Goal: Find specific page/section: Find specific page/section

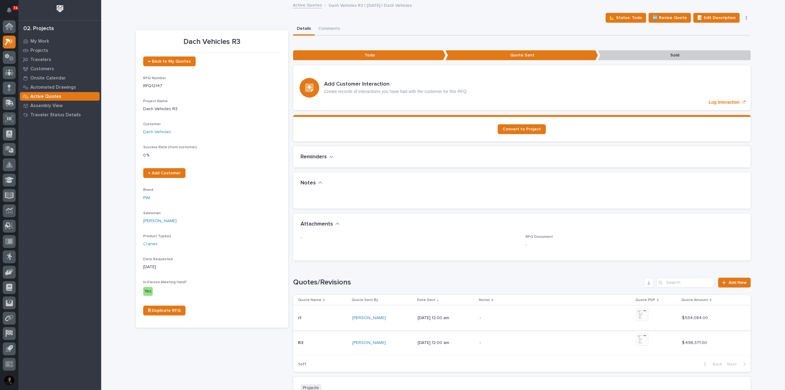
click at [646, 319] on img at bounding box center [642, 315] width 12 height 12
click at [648, 316] on img at bounding box center [642, 315] width 12 height 12
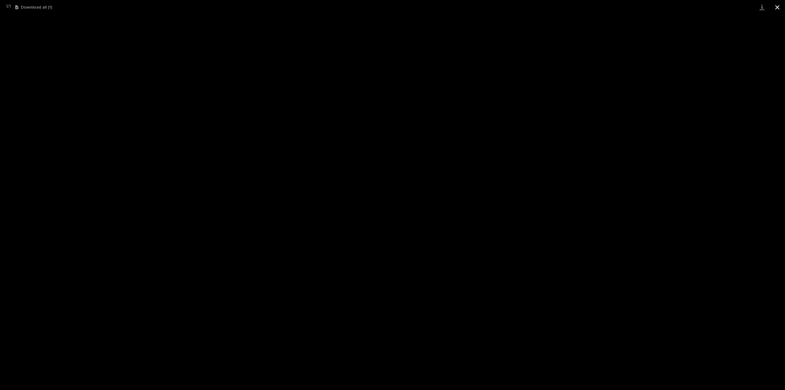
click at [777, 10] on button "Close gallery" at bounding box center [777, 7] width 15 height 14
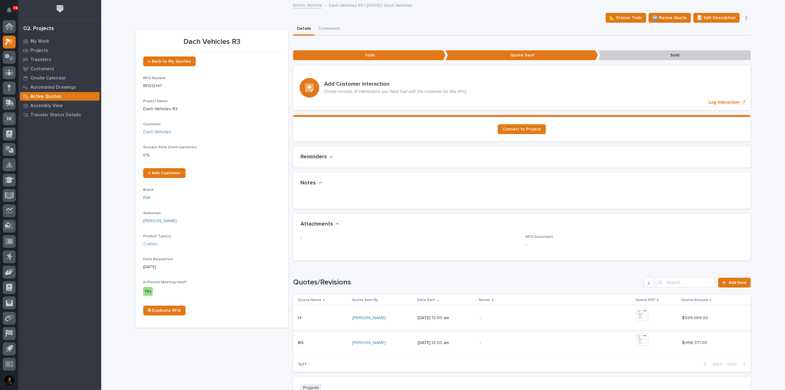
click at [645, 317] on img at bounding box center [642, 315] width 12 height 12
click at [647, 316] on img at bounding box center [642, 315] width 12 height 12
click at [645, 317] on img at bounding box center [642, 315] width 12 height 12
click at [645, 312] on img at bounding box center [642, 315] width 12 height 12
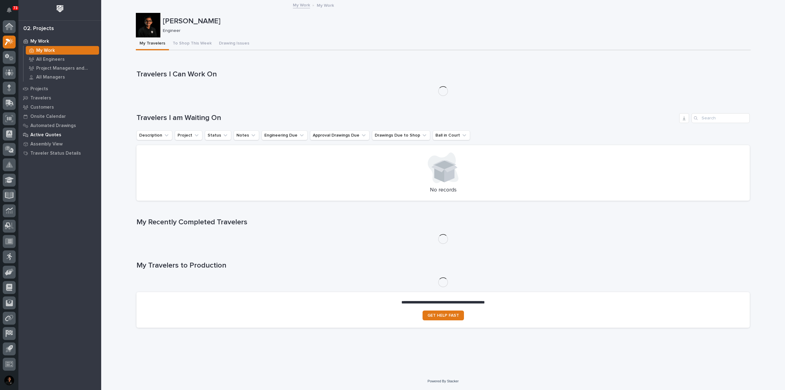
click at [55, 135] on p "Active Quotes" at bounding box center [45, 135] width 31 height 6
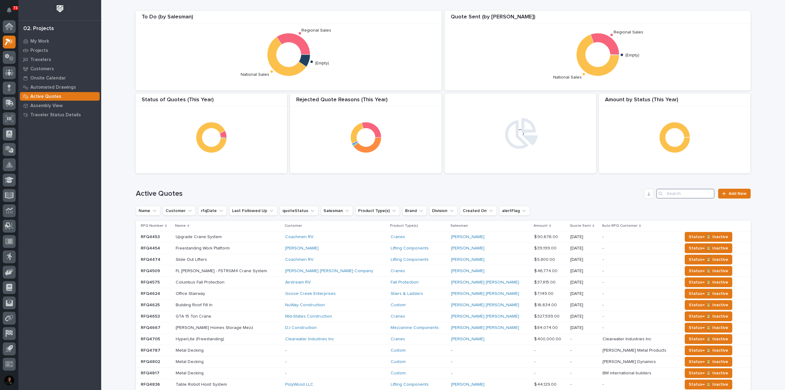
click at [668, 193] on input "Search" at bounding box center [685, 194] width 58 height 10
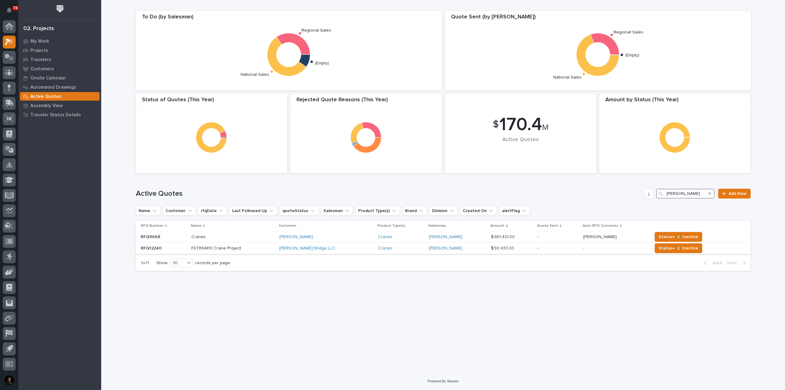
type input "hansen"
click at [261, 248] on p at bounding box center [232, 248] width 83 height 5
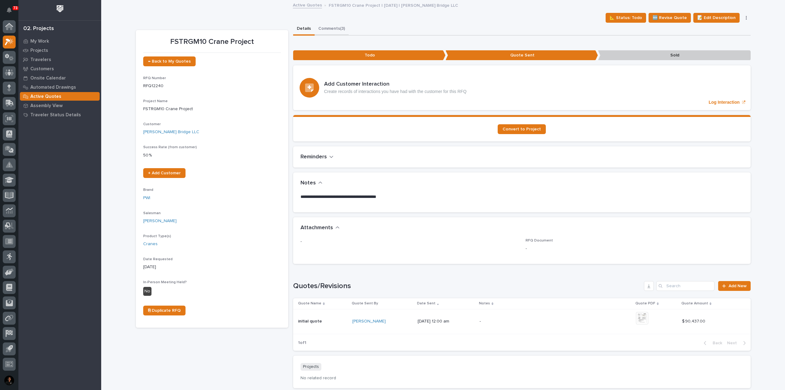
click at [329, 25] on button "Comments (3)" at bounding box center [332, 29] width 34 height 13
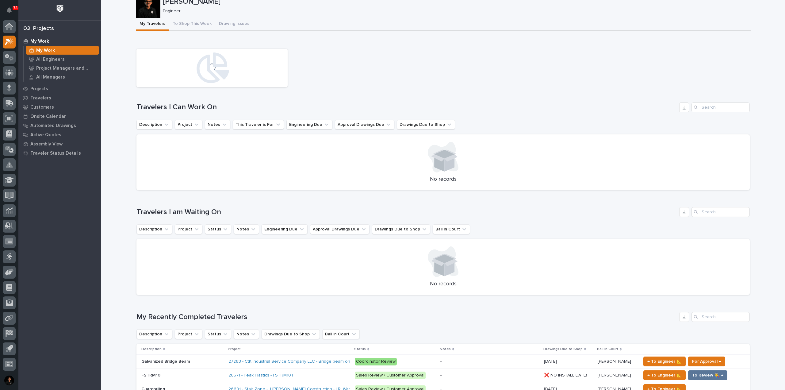
scroll to position [153, 0]
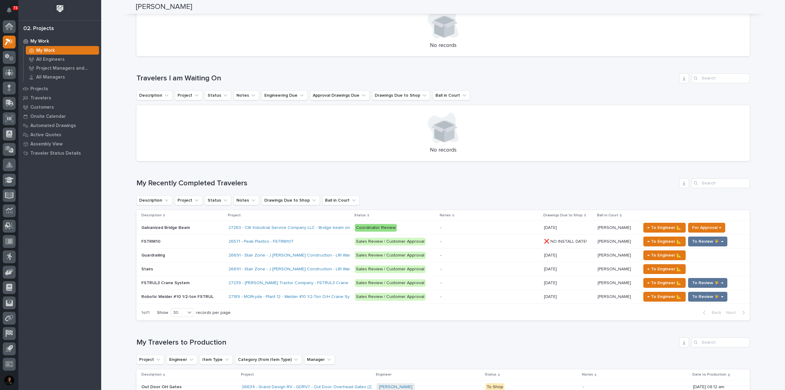
click at [197, 230] on div "Galvanized Bridge Beam Galvanized Bridge Beam" at bounding box center [182, 228] width 82 height 10
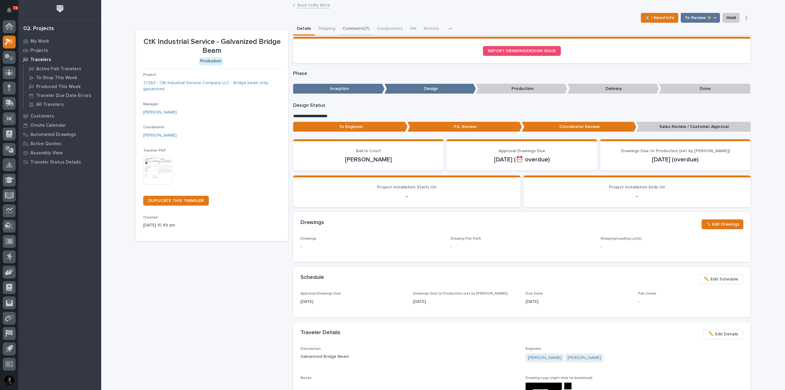
click at [349, 29] on button "Comments (7)" at bounding box center [356, 29] width 34 height 13
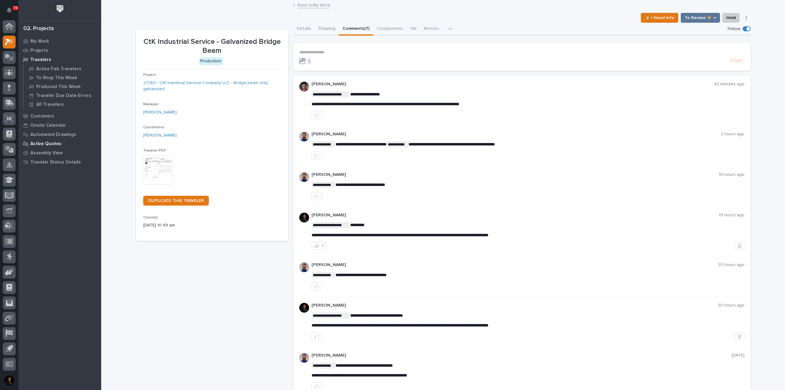
click at [54, 143] on p "Active Quotes" at bounding box center [45, 144] width 31 height 6
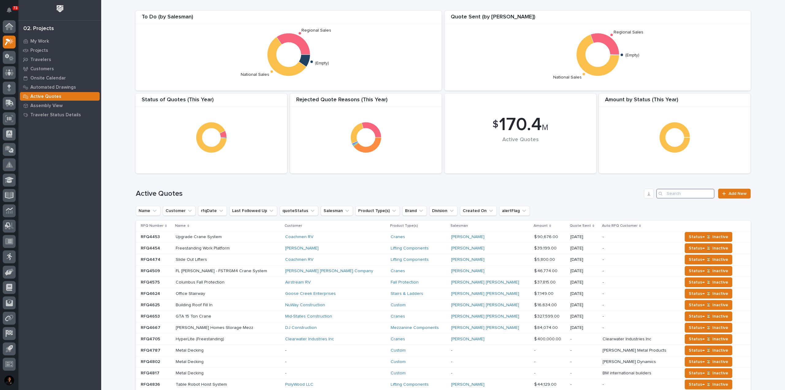
click at [679, 191] on input "Search" at bounding box center [685, 194] width 58 height 10
type input "a"
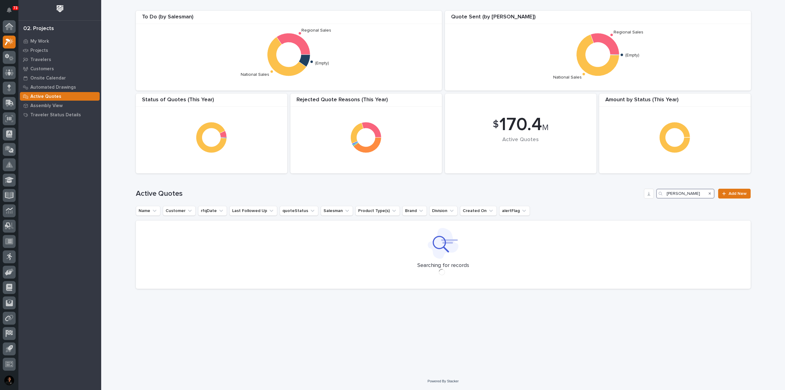
type input "hansen"
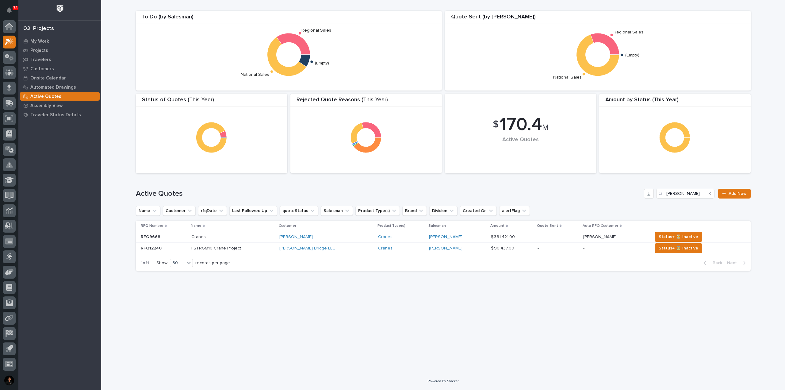
click at [271, 248] on p at bounding box center [232, 248] width 83 height 5
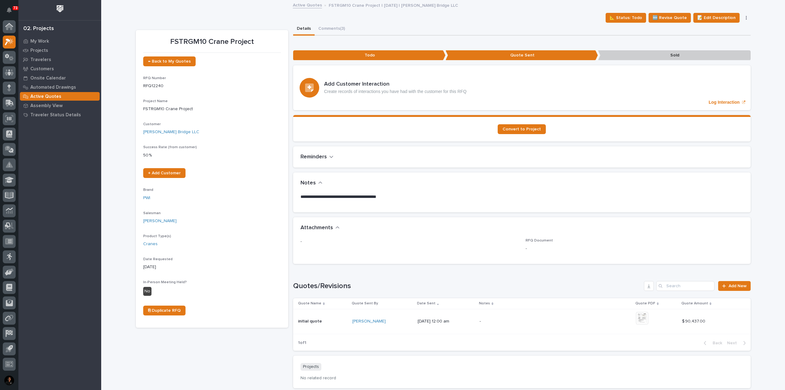
click at [47, 97] on p "Active Quotes" at bounding box center [45, 97] width 31 height 6
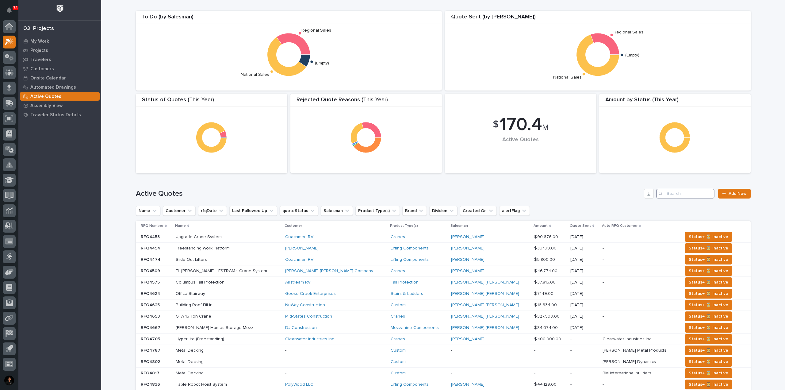
click at [667, 194] on input "Search" at bounding box center [685, 194] width 58 height 10
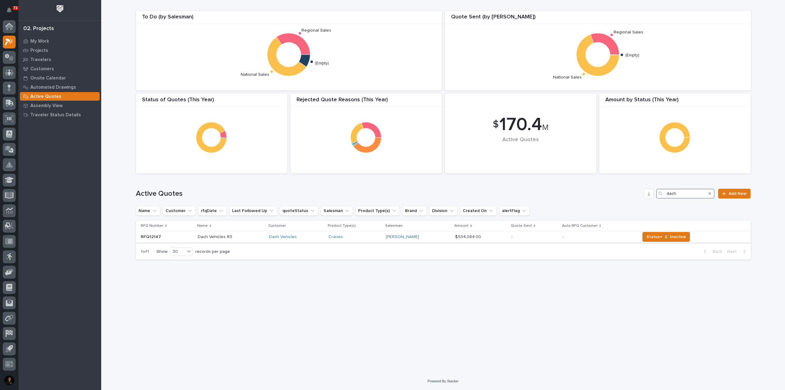
type input "dach"
click at [248, 235] on p at bounding box center [231, 236] width 66 height 5
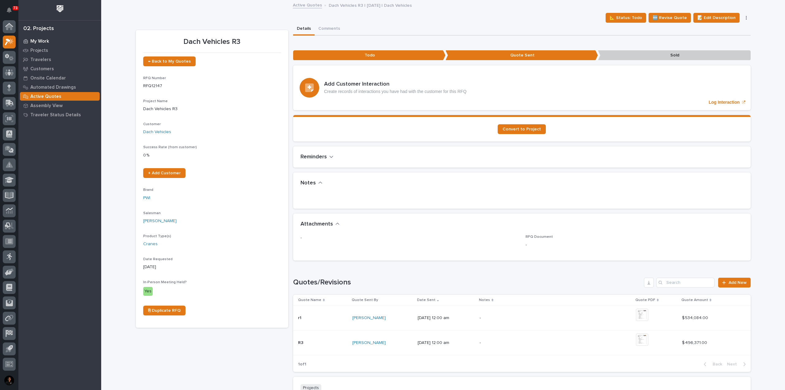
click at [48, 39] on p "My Work" at bounding box center [39, 42] width 19 height 6
